Goal: Find specific page/section: Find specific page/section

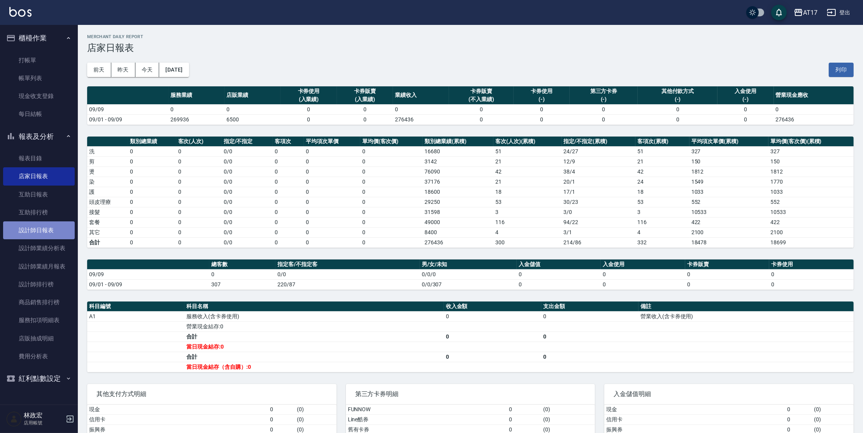
click at [47, 231] on link "設計師日報表" at bounding box center [39, 230] width 72 height 18
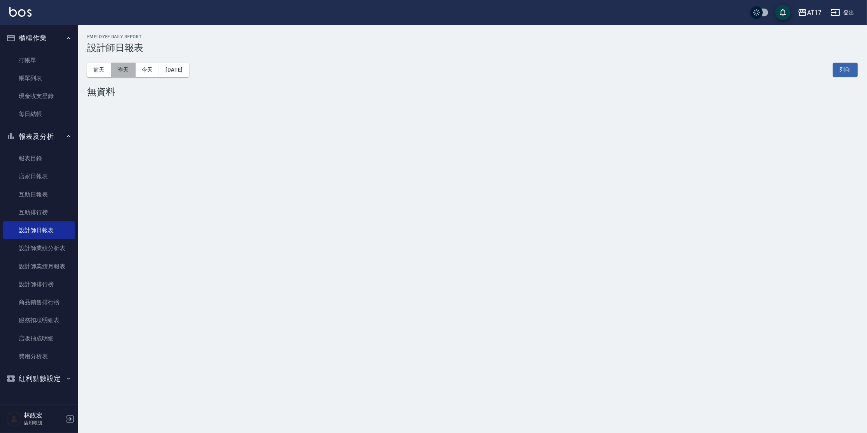
click at [121, 76] on button "昨天" at bounding box center [123, 70] width 24 height 14
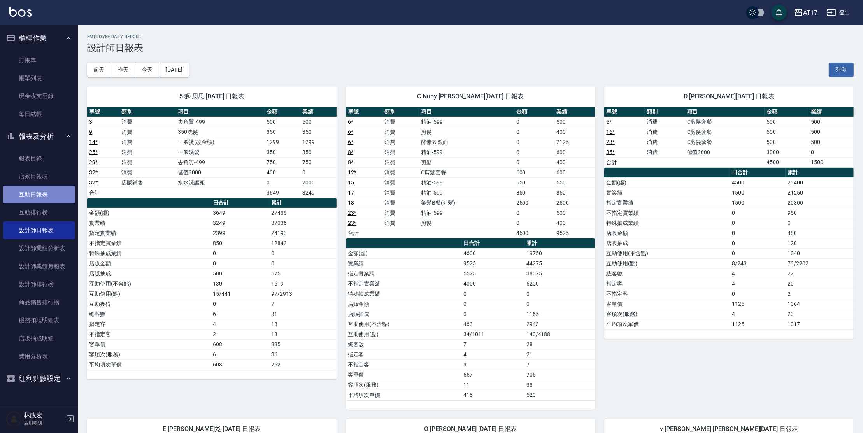
click at [56, 200] on link "互助日報表" at bounding box center [39, 195] width 72 height 18
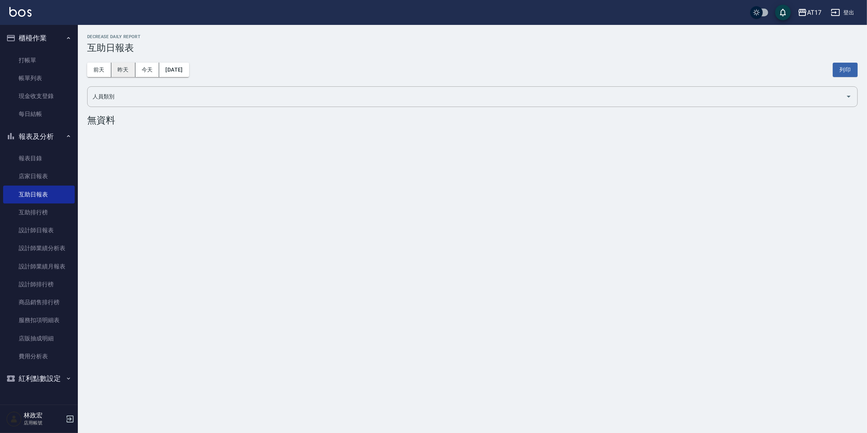
click at [118, 67] on button "昨天" at bounding box center [123, 70] width 24 height 14
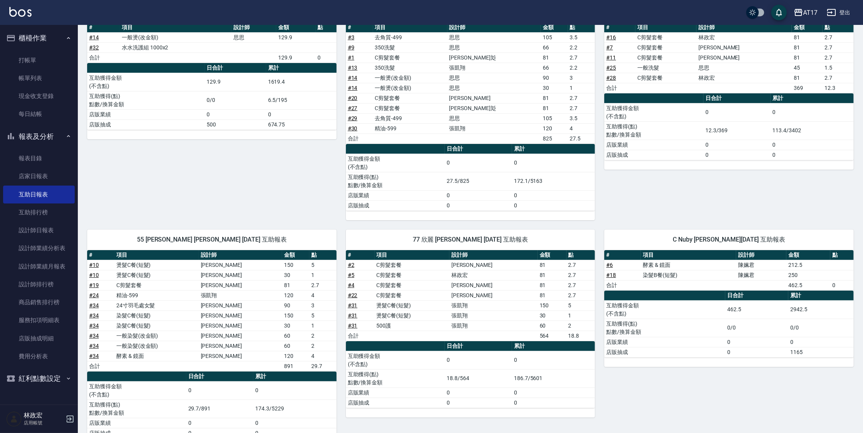
scroll to position [127, 0]
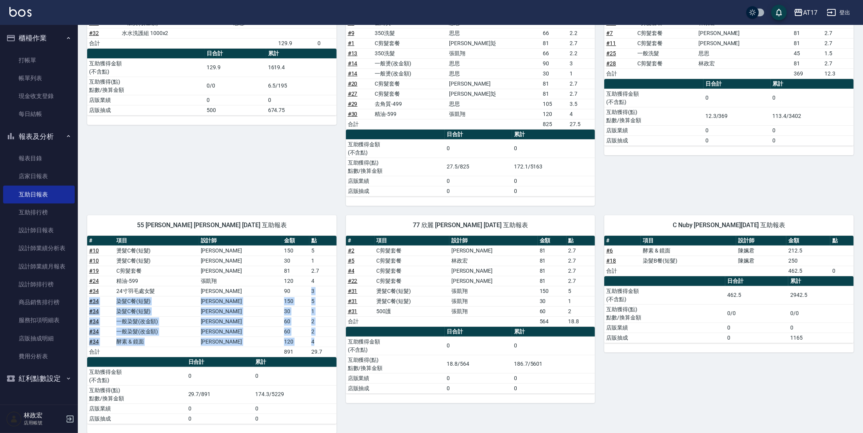
drag, startPoint x: 302, startPoint y: 287, endPoint x: 309, endPoint y: 340, distance: 53.3
click at [309, 340] on tbody "# 10 燙髮C餐(短髮) [PERSON_NAME] 150 5 # 10 燙髮C餐(短髮) [PERSON_NAME] 30 1 # 19 C剪髮套餐 […" at bounding box center [211, 301] width 249 height 111
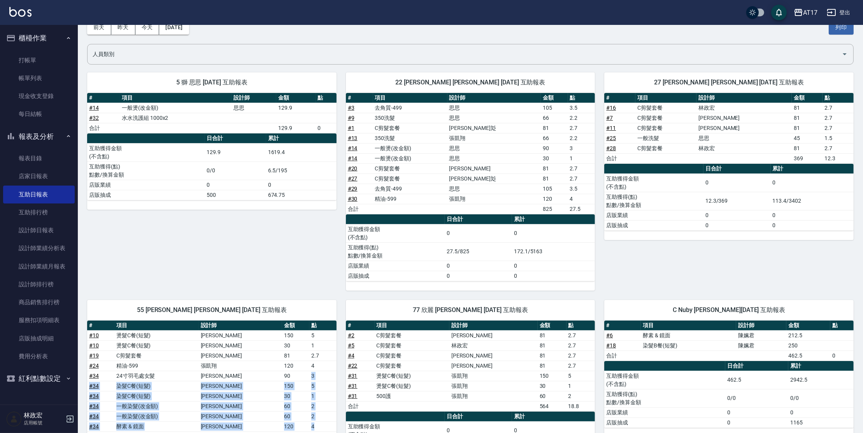
scroll to position [28, 0]
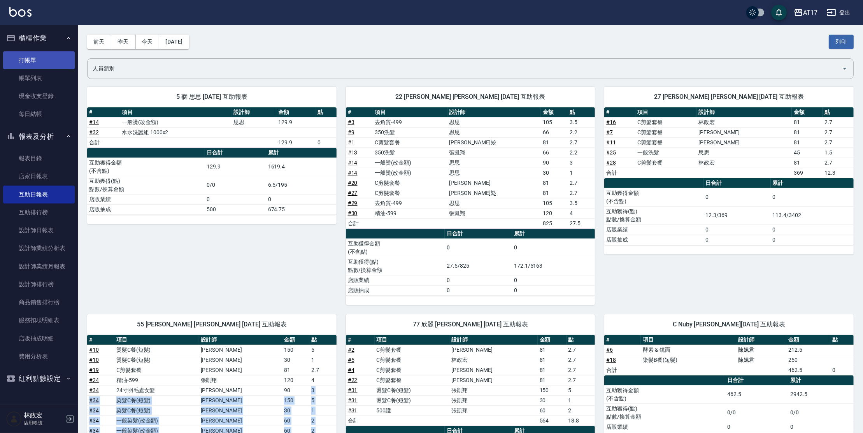
click at [26, 59] on link "打帳單" at bounding box center [39, 60] width 72 height 18
